Goal: Task Accomplishment & Management: Manage account settings

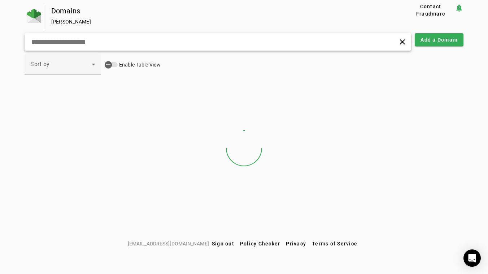
click at [94, 44] on input "text" at bounding box center [136, 42] width 213 height 9
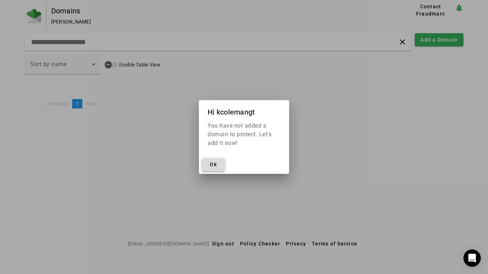
click at [218, 163] on span at bounding box center [213, 164] width 23 height 17
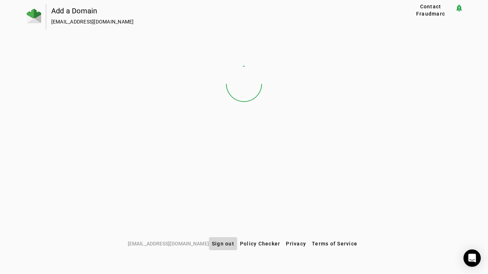
click at [215, 241] on span "Sign out" at bounding box center [223, 243] width 22 height 6
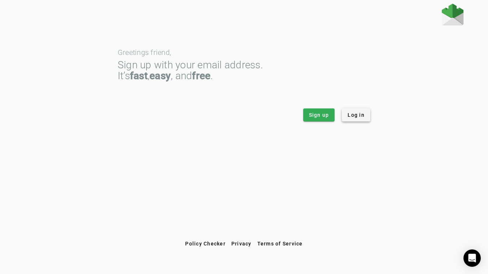
click at [366, 114] on span at bounding box center [356, 114] width 29 height 17
